Goal: Task Accomplishment & Management: Complete application form

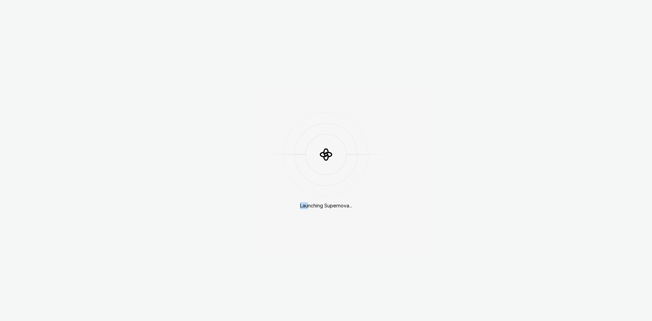
click at [308, 204] on div "Launching Supernova..." at bounding box center [326, 160] width 85 height 97
drag, startPoint x: 346, startPoint y: 222, endPoint x: 358, endPoint y: 223, distance: 12.6
click at [346, 223] on div "Launching Supernova..." at bounding box center [326, 160] width 652 height 321
click at [359, 223] on div "Launching Supernova..." at bounding box center [326, 160] width 652 height 321
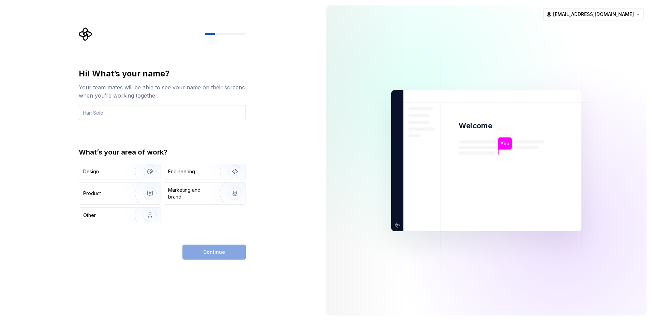
click at [141, 110] on input "text" at bounding box center [162, 112] width 167 height 15
type input "Z"
type input "zzw4257"
click at [196, 248] on div "Continue" at bounding box center [213, 251] width 63 height 15
click at [208, 251] on div "Continue" at bounding box center [213, 251] width 63 height 15
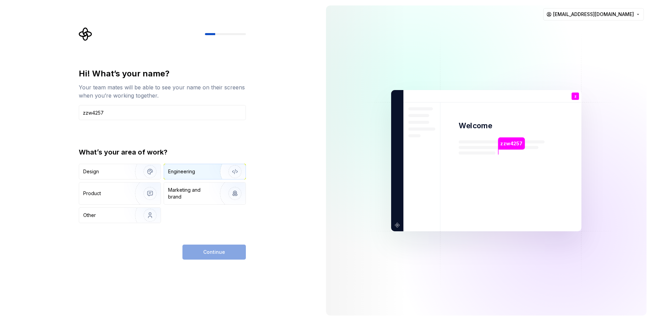
click at [193, 169] on div "Engineering" at bounding box center [181, 171] width 27 height 7
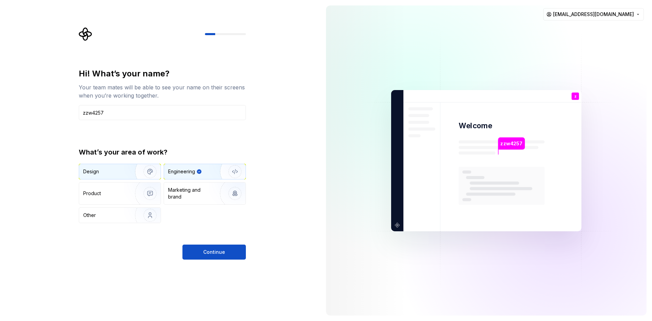
click at [136, 175] on img "button" at bounding box center [146, 172] width 44 height 46
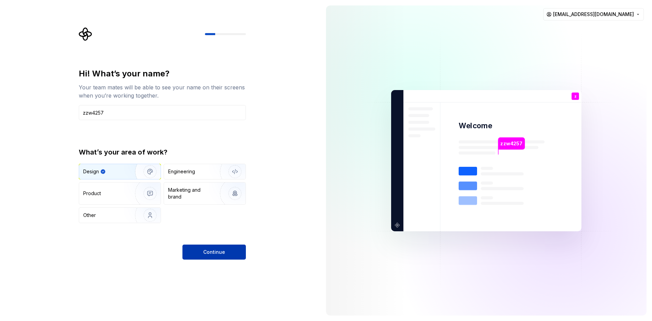
click at [201, 247] on button "Continue" at bounding box center [213, 251] width 63 height 15
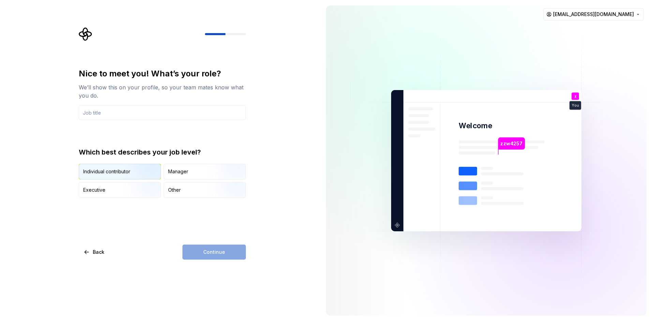
click at [127, 170] on img "button" at bounding box center [144, 180] width 44 height 46
click at [186, 257] on div "Continue" at bounding box center [213, 251] width 63 height 15
click at [195, 250] on div "Continue" at bounding box center [213, 251] width 63 height 15
click at [206, 249] on div "Continue" at bounding box center [213, 251] width 63 height 15
click at [170, 174] on div "Manager" at bounding box center [178, 171] width 20 height 7
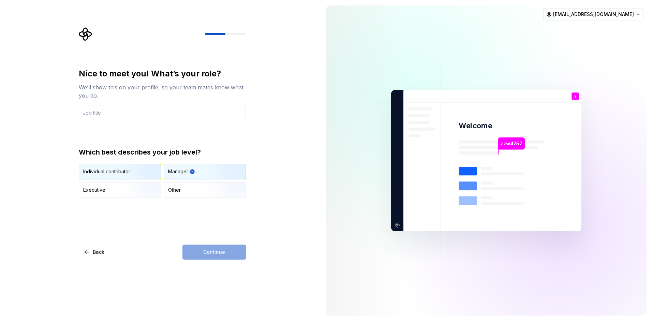
click at [148, 172] on img "button" at bounding box center [144, 180] width 44 height 46
click at [202, 245] on div "Continue" at bounding box center [213, 251] width 63 height 15
click at [206, 252] on div "Continue" at bounding box center [213, 251] width 63 height 15
click at [207, 252] on div "Continue" at bounding box center [213, 251] width 63 height 15
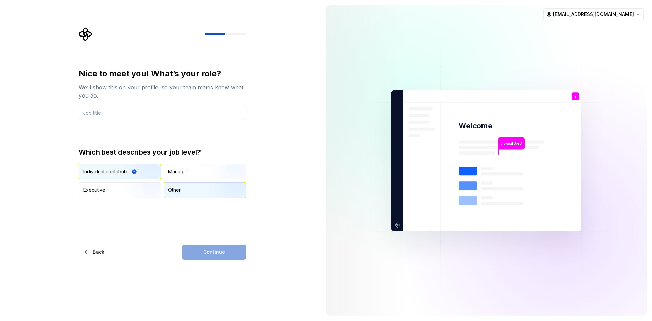
click at [195, 189] on div "Other" at bounding box center [204, 189] width 81 height 15
click at [143, 186] on img "button" at bounding box center [144, 198] width 44 height 46
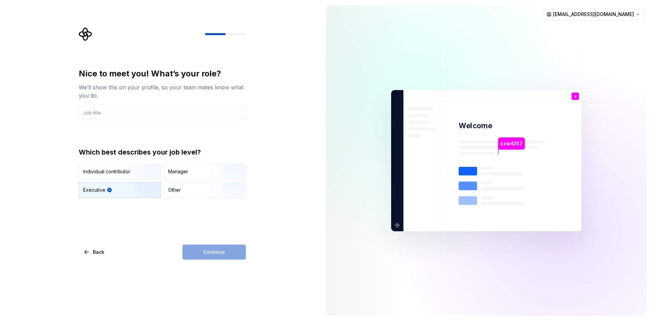
click at [146, 163] on div "Which best describes your job level? Individual contributor Manager Executive O…" at bounding box center [162, 172] width 167 height 50
click at [127, 160] on div "Which best describes your job level? Individual contributor Manager Executive O…" at bounding box center [162, 172] width 167 height 50
click at [122, 169] on div "Individual contributor" at bounding box center [119, 171] width 81 height 15
click at [144, 112] on input "text" at bounding box center [162, 112] width 167 height 15
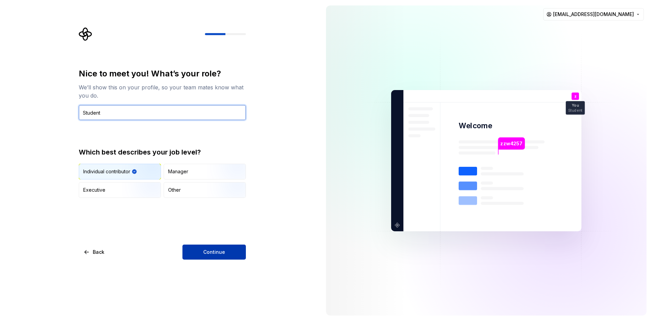
type input "Student"
click at [233, 256] on button "Continue" at bounding box center [213, 251] width 63 height 15
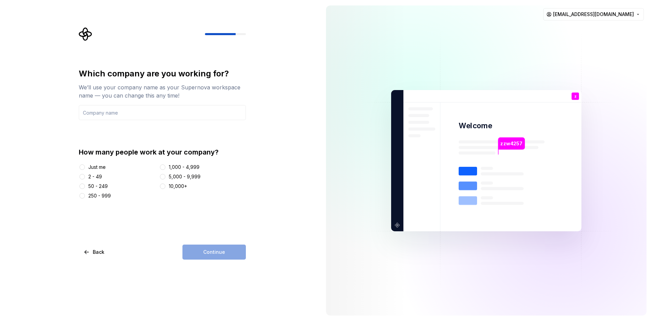
click at [148, 104] on div "Which company are you working for? We’ll use your company name as your Supernov…" at bounding box center [162, 94] width 167 height 52
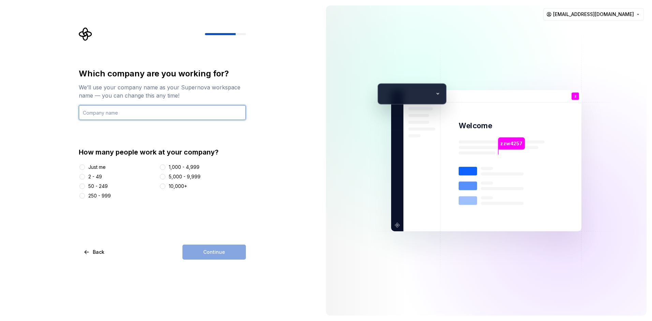
click at [139, 107] on input "text" at bounding box center [162, 112] width 167 height 15
type input "ZJU"
type input "[GEOGRAPHIC_DATA]"
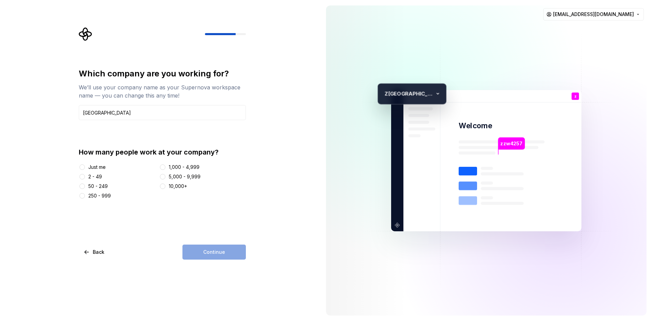
click at [101, 168] on div "Just me" at bounding box center [96, 167] width 17 height 7
click at [85, 168] on button "Just me" at bounding box center [81, 166] width 5 height 5
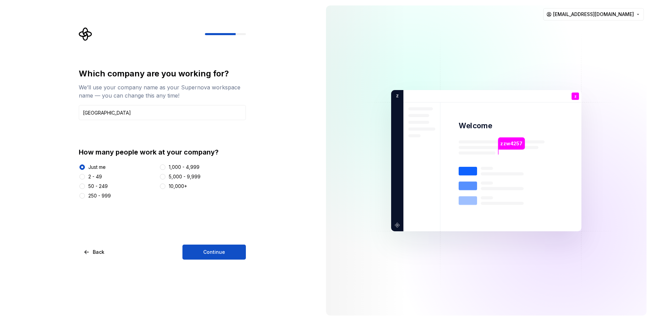
click at [90, 168] on div "Just me" at bounding box center [96, 167] width 17 height 7
click at [85, 168] on button "Just me" at bounding box center [81, 166] width 5 height 5
click at [86, 173] on div "2 - 49" at bounding box center [118, 176] width 78 height 7
click at [74, 171] on div "Which company are you working for? We’ll use your company name as your Supernov…" at bounding box center [160, 160] width 320 height 321
click at [88, 183] on div "50 - 249" at bounding box center [97, 186] width 19 height 7
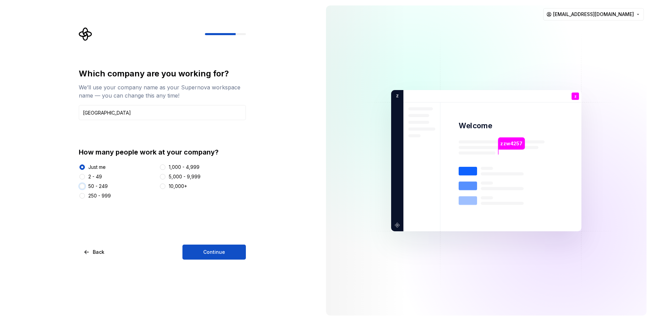
click at [85, 183] on button "50 - 249" at bounding box center [81, 185] width 5 height 5
click at [90, 179] on div "2 - 49" at bounding box center [95, 176] width 14 height 7
click at [85, 179] on button "2 - 49" at bounding box center [81, 176] width 5 height 5
click at [207, 255] on span "Continue" at bounding box center [214, 251] width 22 height 7
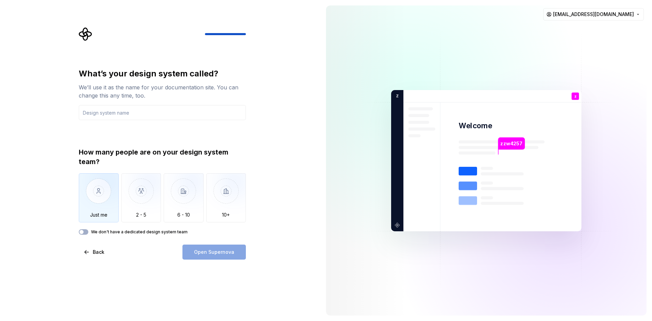
click at [108, 209] on img "button" at bounding box center [99, 196] width 40 height 46
click at [141, 117] on input "text" at bounding box center [162, 112] width 167 height 15
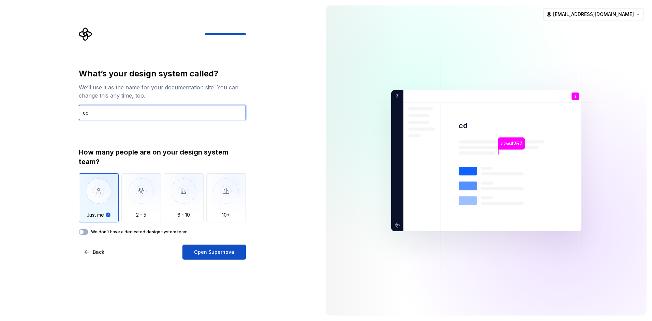
type input "c"
type input "e"
type input "I"
type input "Zmage"
click at [226, 254] on span "Open Supernova" at bounding box center [214, 251] width 40 height 7
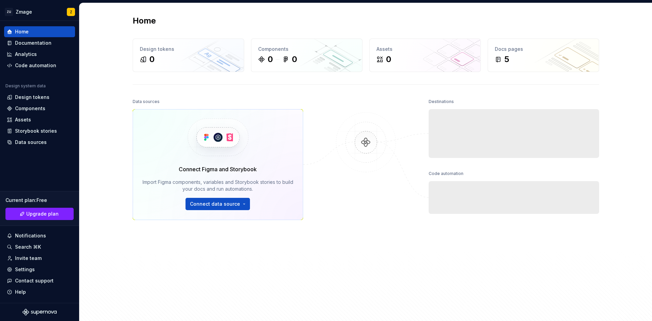
click at [336, 244] on div at bounding box center [366, 193] width 68 height 193
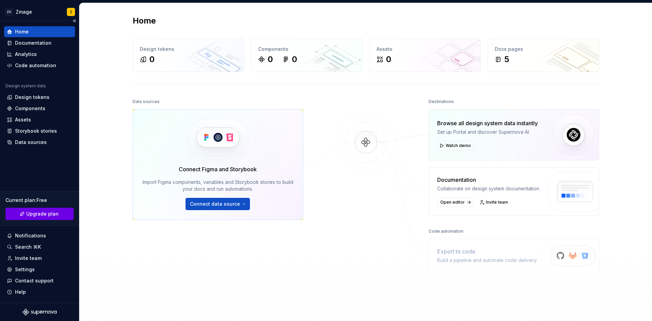
click at [46, 216] on span "Upgrade plan" at bounding box center [42, 213] width 32 height 7
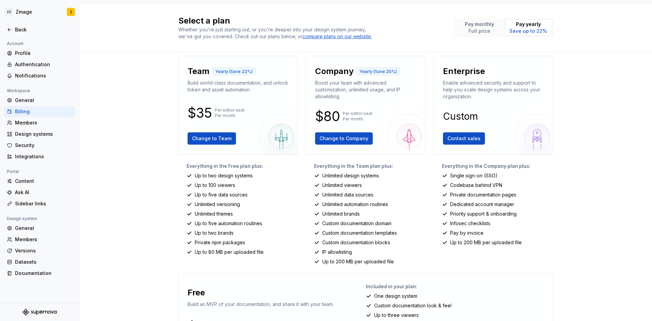
scroll to position [66, 0]
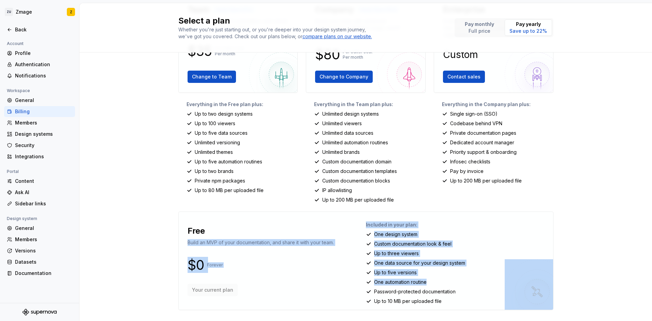
drag, startPoint x: 442, startPoint y: 274, endPoint x: 454, endPoint y: 287, distance: 17.4
click at [452, 285] on div "Free Build an MVP of your documentation, and share it with your team. $0 Foreve…" at bounding box center [365, 260] width 375 height 98
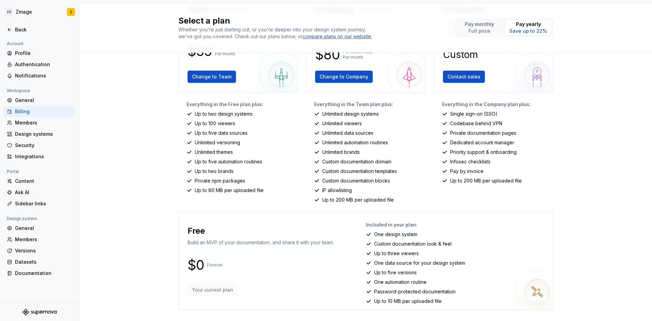
click at [454, 288] on div "Included in your plan: One design system Custom documentation look & feel Up to…" at bounding box center [457, 260] width 182 height 87
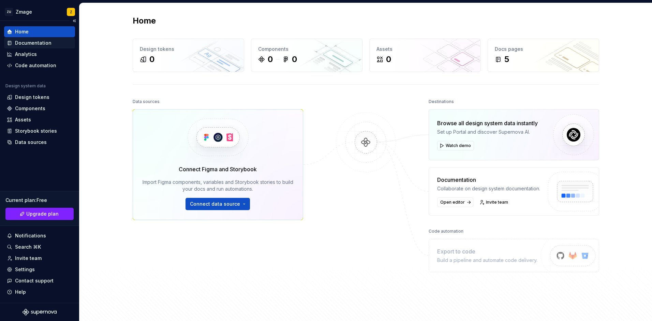
click at [48, 42] on div "Documentation" at bounding box center [33, 43] width 36 height 7
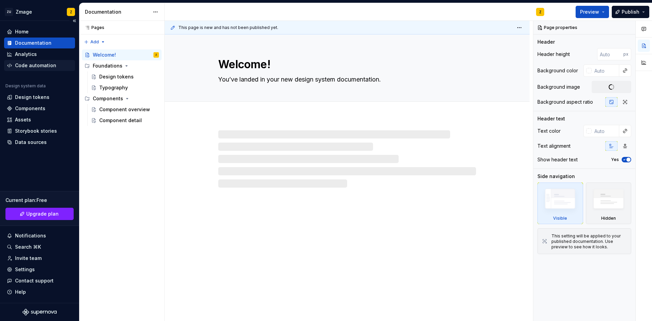
click at [61, 64] on div "Code automation" at bounding box center [39, 65] width 65 height 7
type textarea "*"
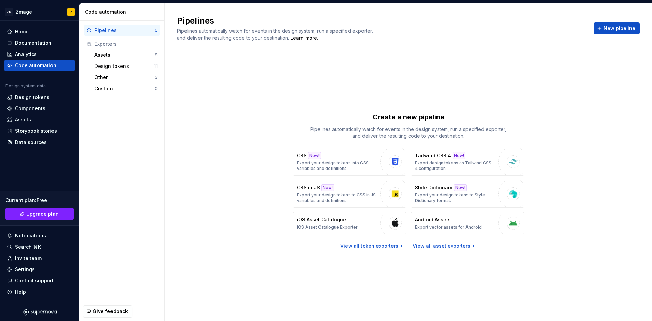
click at [597, 12] on div "Pipelines Pipelines automatically watch for events in the design system, run a …" at bounding box center [408, 28] width 487 height 51
click at [61, 29] on div "Home" at bounding box center [39, 31] width 65 height 7
